Goal: Navigation & Orientation: Find specific page/section

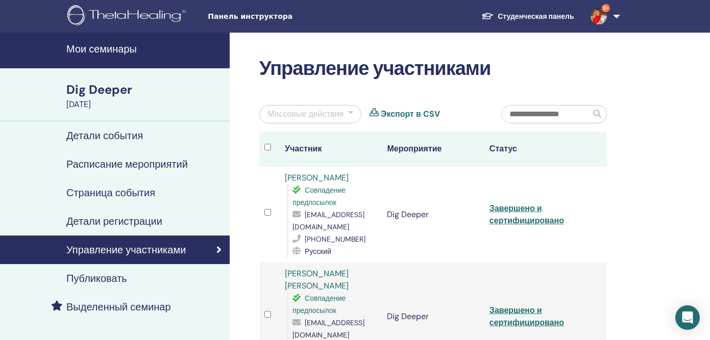
click at [550, 16] on link "Студенческая панель" at bounding box center [527, 16] width 109 height 19
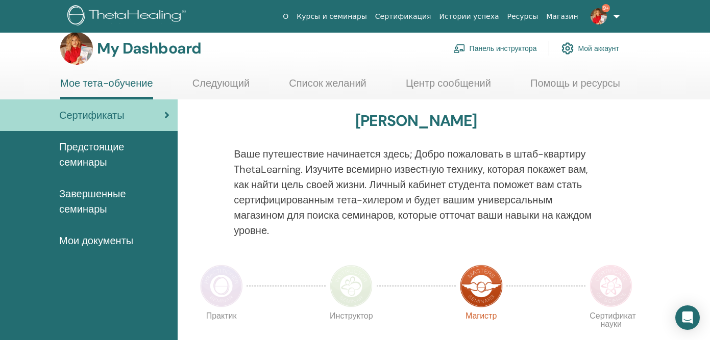
scroll to position [11, 0]
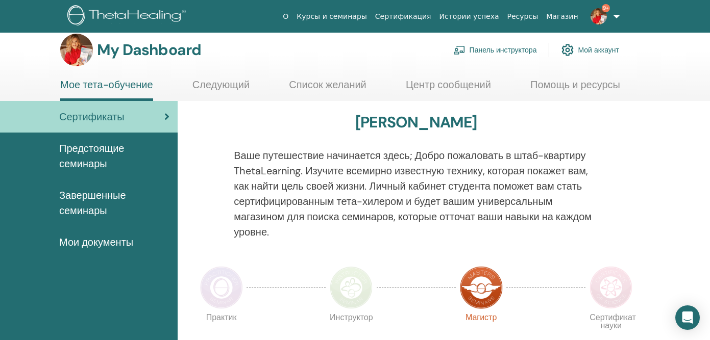
click at [90, 202] on span "Завершенные семинары" at bounding box center [114, 203] width 110 height 31
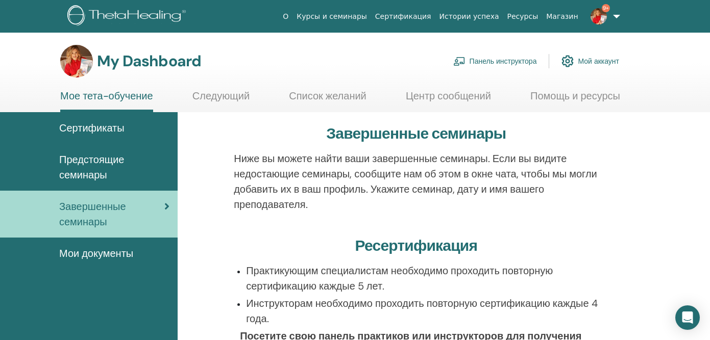
click at [99, 247] on span "Мои документы" at bounding box center [96, 253] width 74 height 15
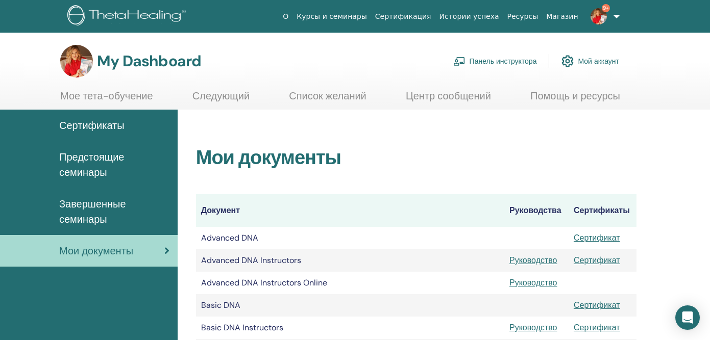
click at [82, 127] on span "Сертификаты" at bounding box center [91, 125] width 65 height 15
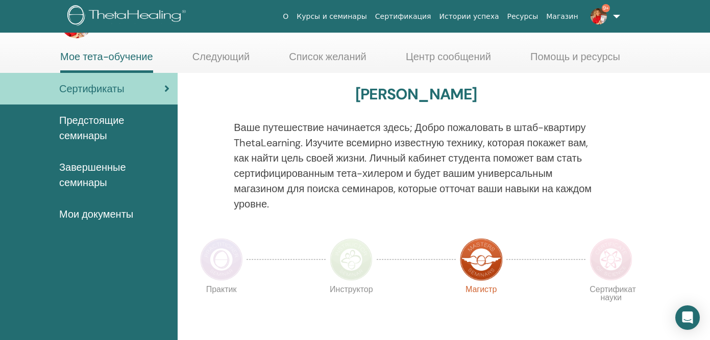
scroll to position [35, 0]
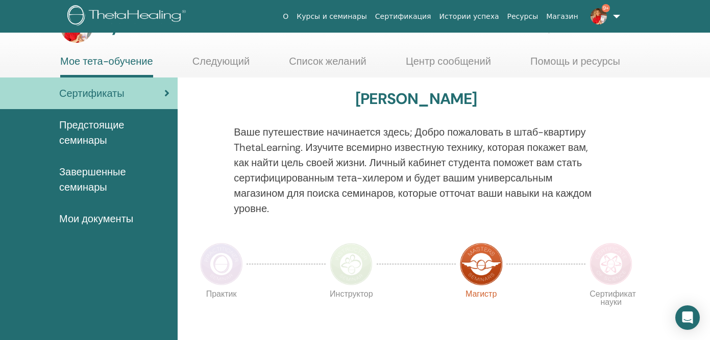
click at [104, 131] on span "Предстоящие семинары" at bounding box center [114, 132] width 110 height 31
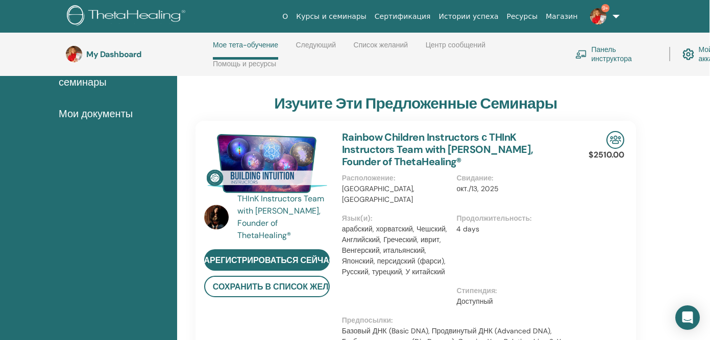
scroll to position [183, 1]
click at [610, 53] on link "Панель инструктора" at bounding box center [616, 54] width 82 height 22
